Goal: Task Accomplishment & Management: Manage account settings

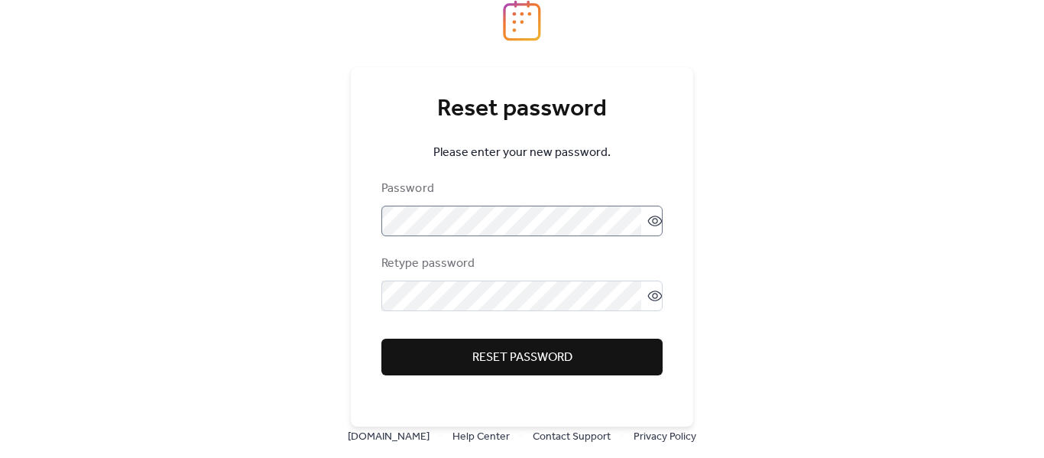
click at [654, 227] on icon at bounding box center [655, 220] width 15 height 15
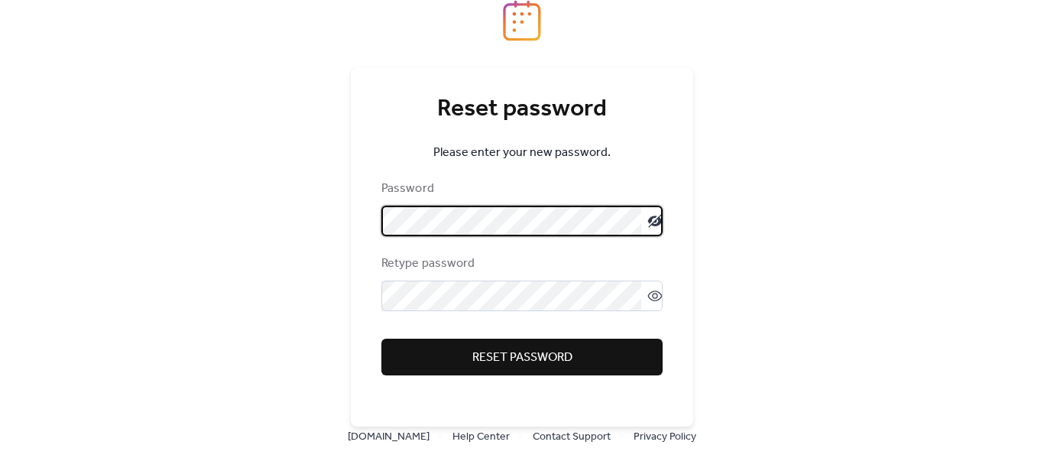
click at [654, 224] on icon at bounding box center [655, 221] width 15 height 14
click at [558, 357] on span "Reset password" at bounding box center [523, 358] width 100 height 18
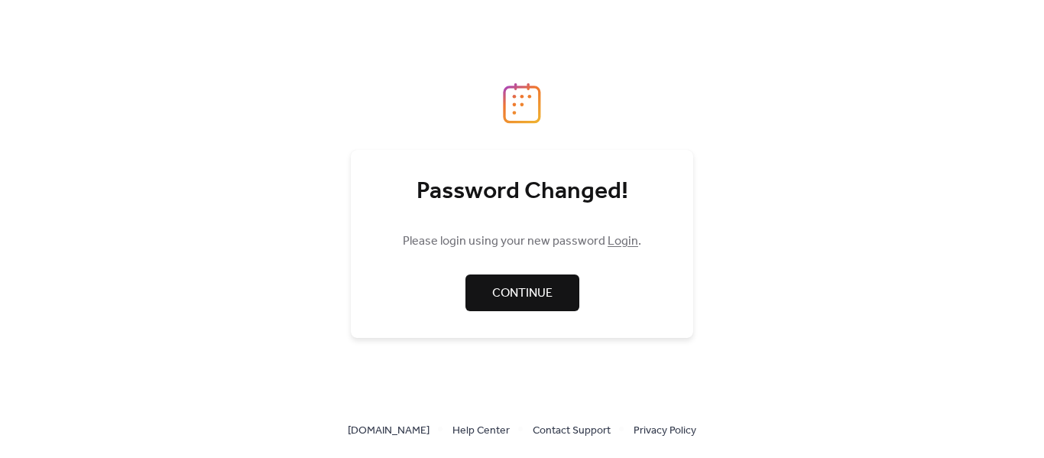
click at [537, 295] on span "Continue" at bounding box center [522, 293] width 60 height 18
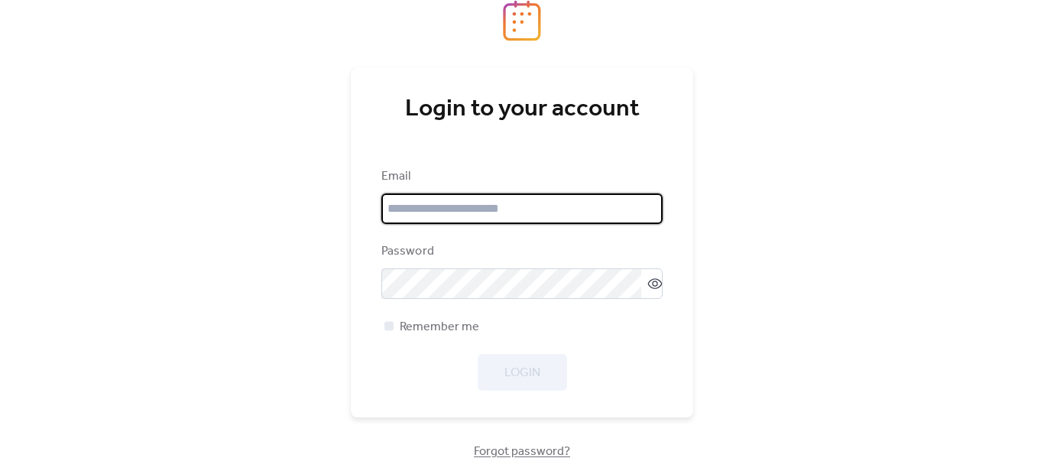
type input "**********"
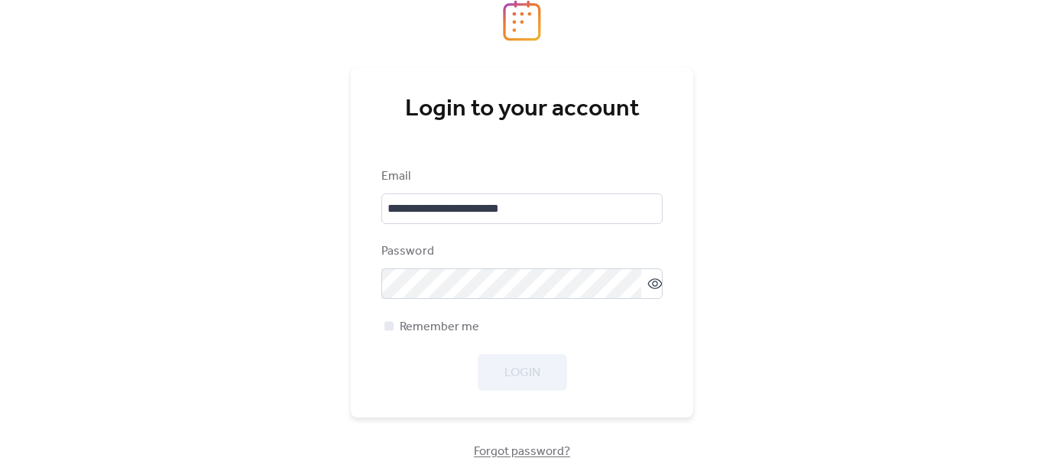
click at [756, 120] on div "**********" at bounding box center [522, 229] width 1044 height 458
click at [532, 365] on span "Login" at bounding box center [523, 373] width 36 height 18
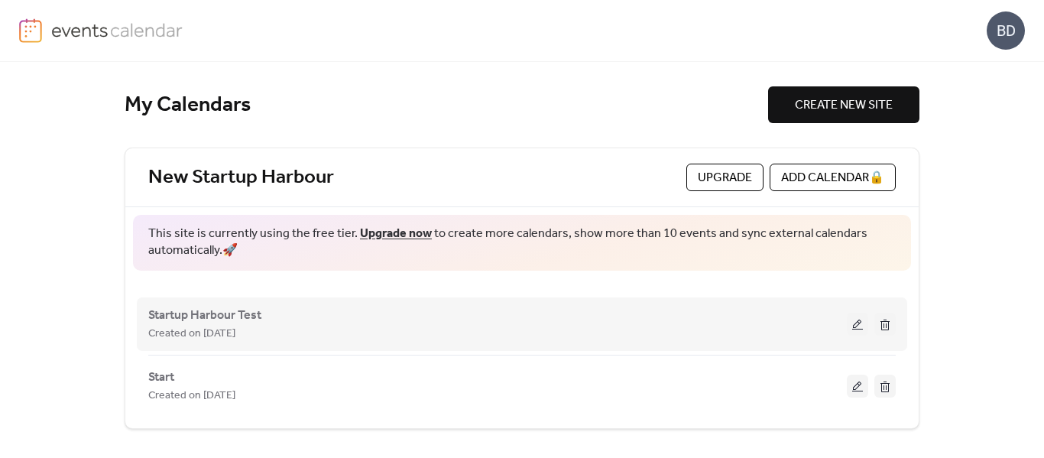
click at [264, 313] on div "Startup Harbour Test Created on [DATE]" at bounding box center [497, 324] width 699 height 37
click at [525, 348] on div "Startup Harbour Test Created on 10-Sep-2025" at bounding box center [522, 324] width 748 height 61
click at [239, 320] on span "Startup Harbour Test" at bounding box center [204, 316] width 113 height 18
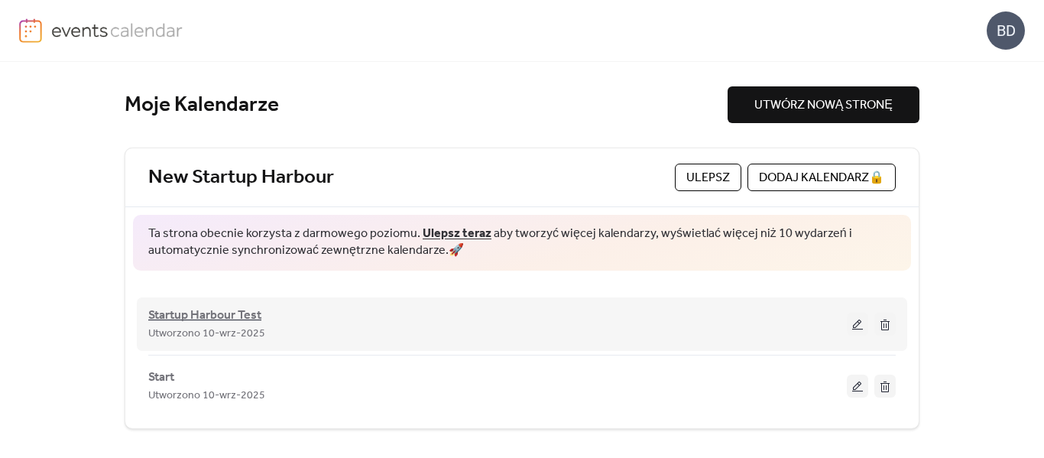
click at [211, 317] on span "Startup Harbour Test" at bounding box center [204, 316] width 113 height 18
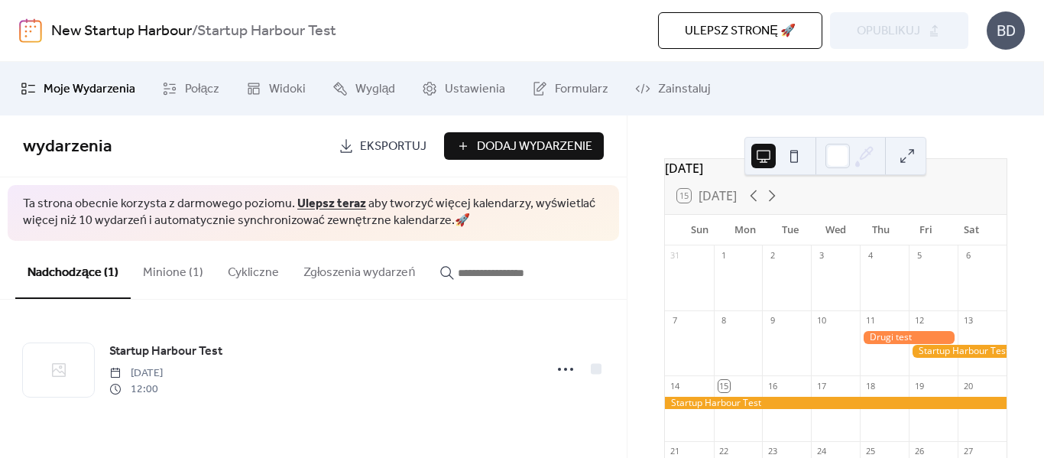
scroll to position [37, 0]
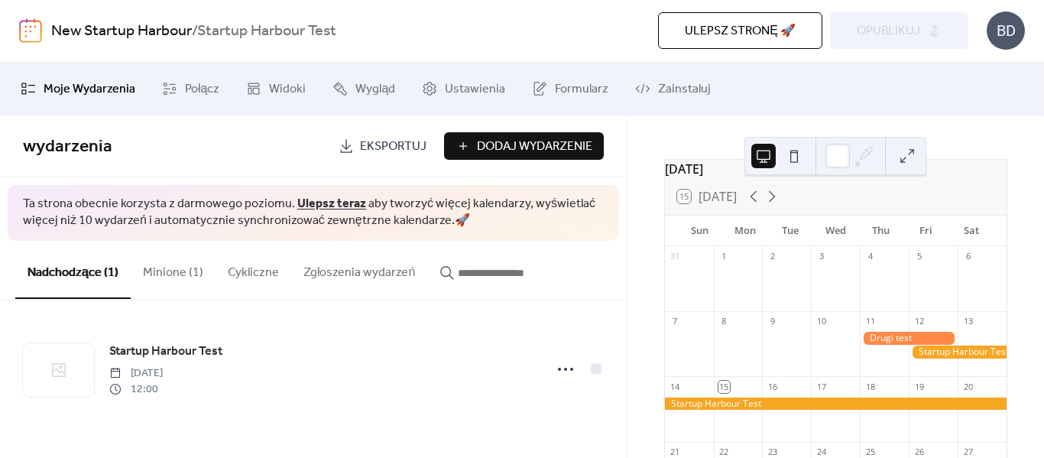
click at [889, 345] on div at bounding box center [909, 338] width 98 height 13
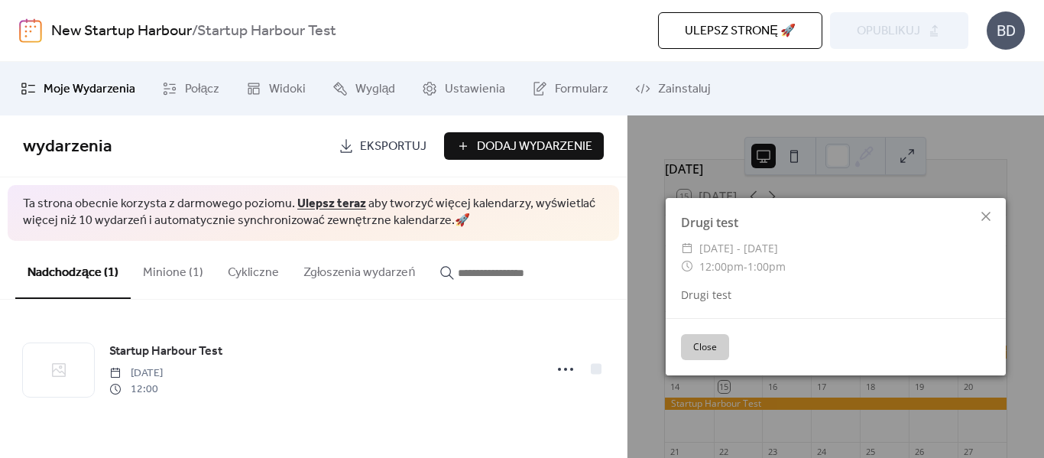
click at [711, 354] on button "Close" at bounding box center [705, 347] width 48 height 26
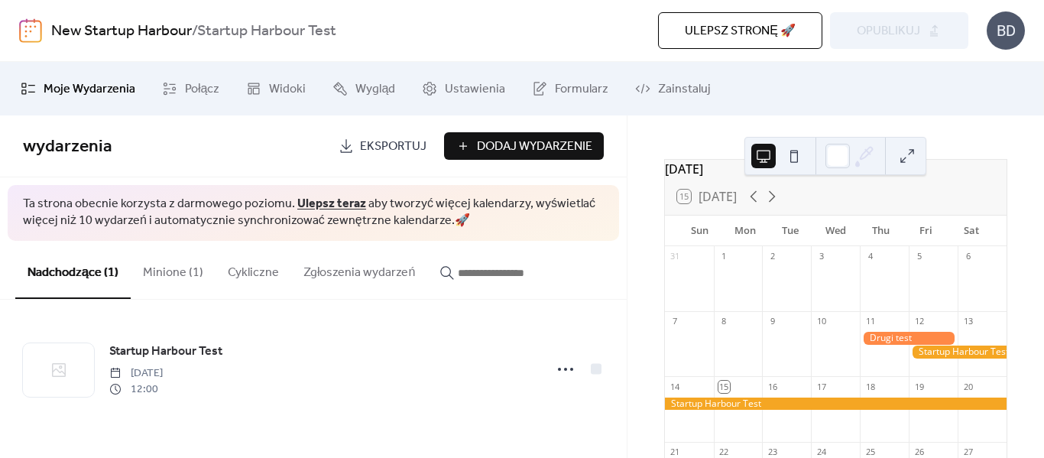
click at [960, 359] on div at bounding box center [958, 352] width 98 height 13
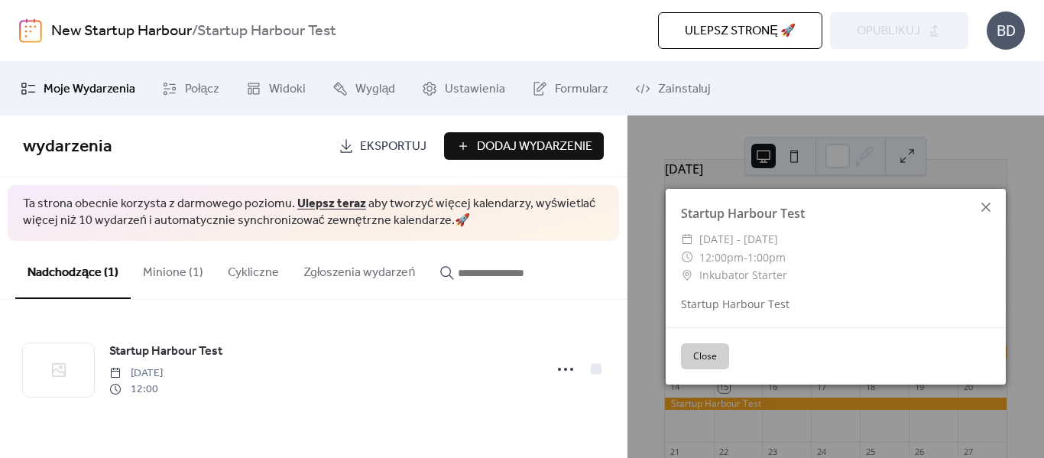
click at [985, 211] on icon at bounding box center [986, 207] width 18 height 18
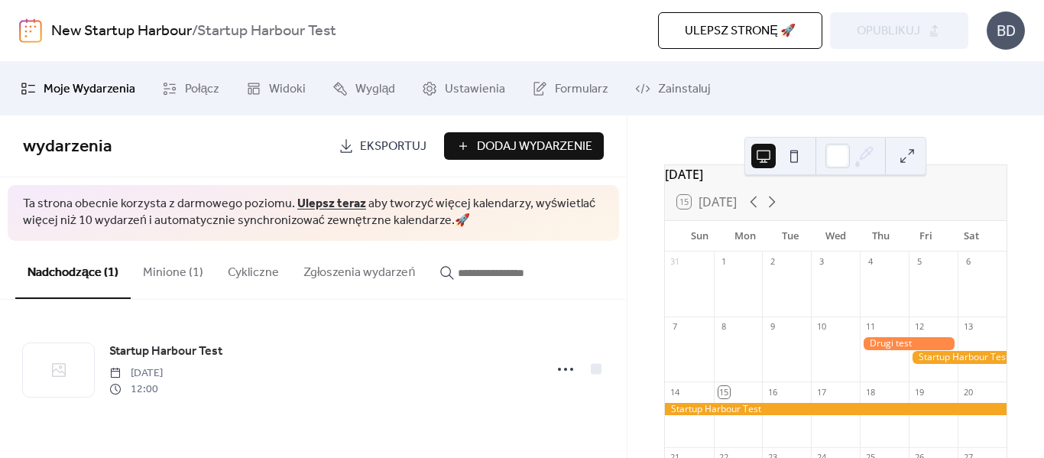
scroll to position [31, 0]
